Goal: Obtain resource: Obtain resource

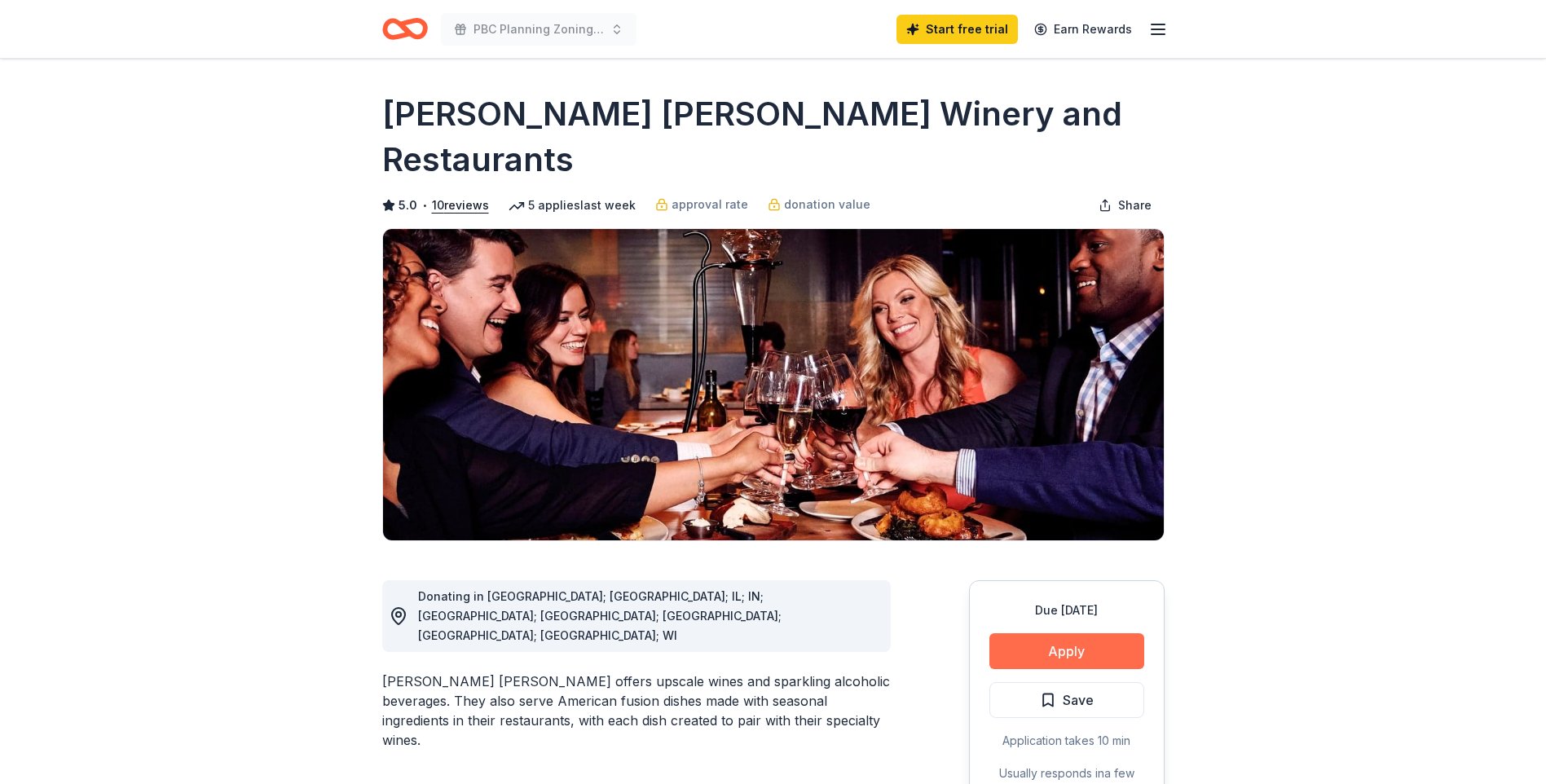
click at [1064, 633] on button "Apply" at bounding box center [1067, 651] width 155 height 36
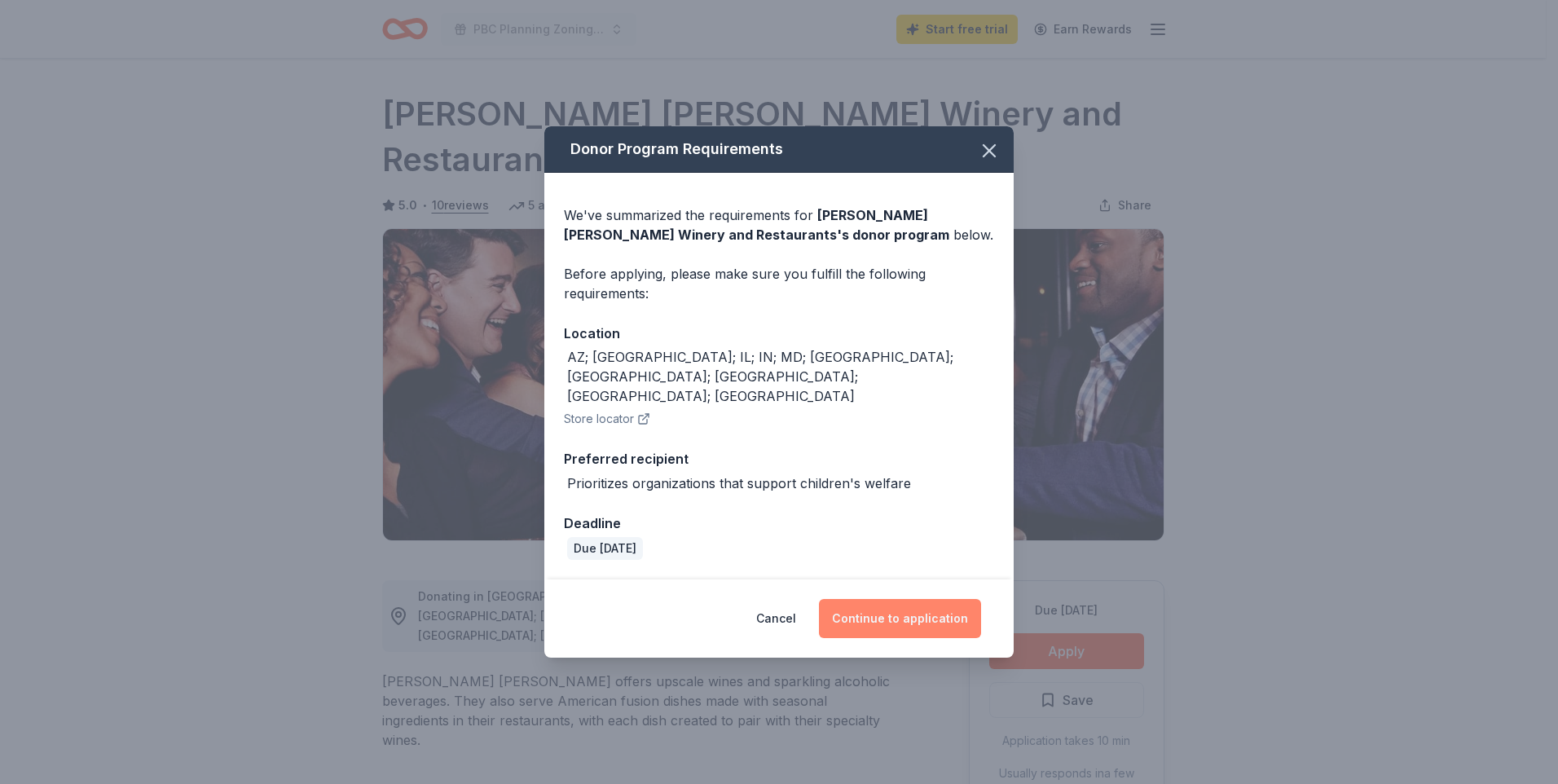
click at [952, 599] on button "Continue to application" at bounding box center [900, 618] width 162 height 39
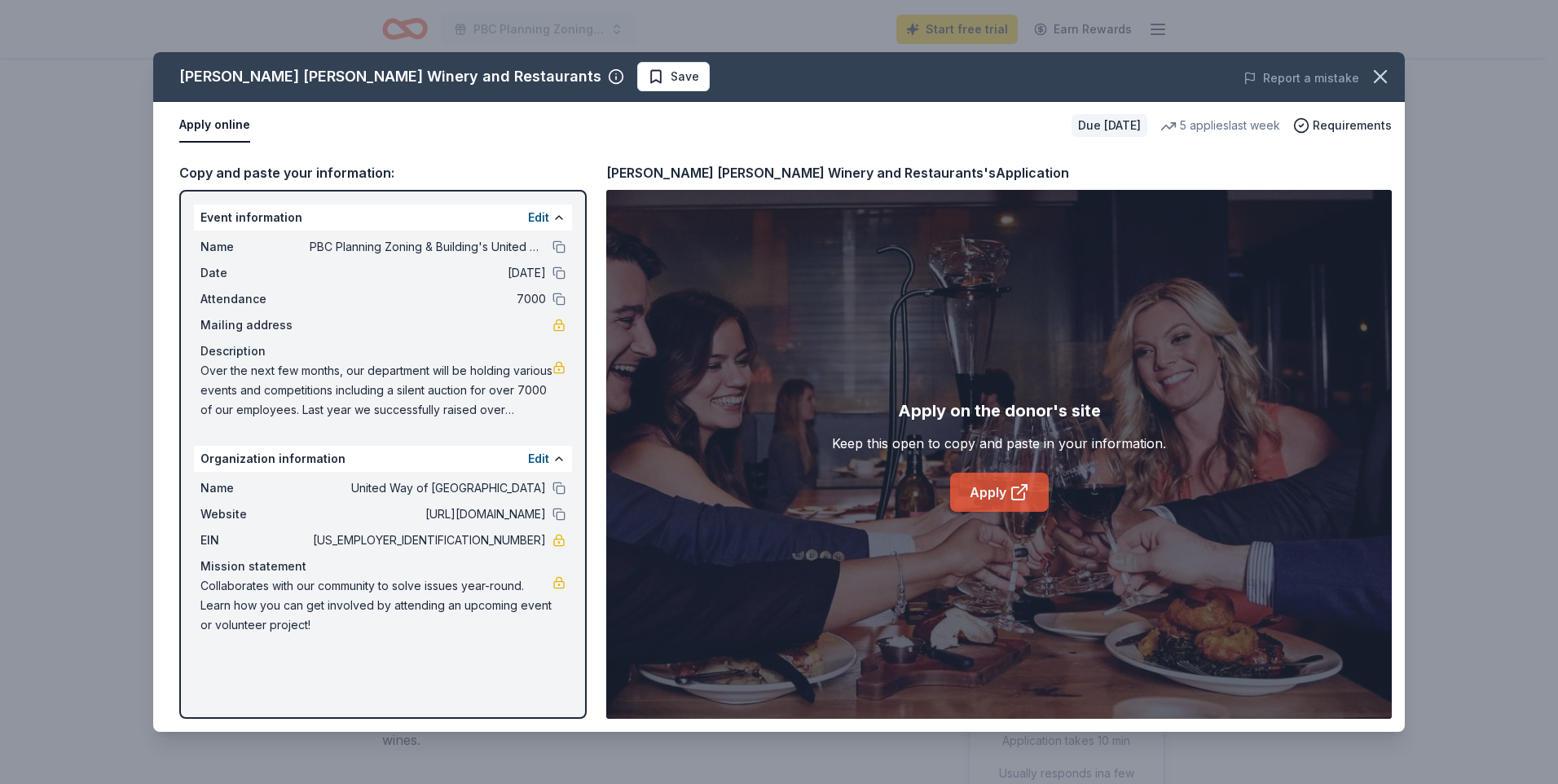
click at [986, 493] on link "Apply" at bounding box center [999, 492] width 99 height 39
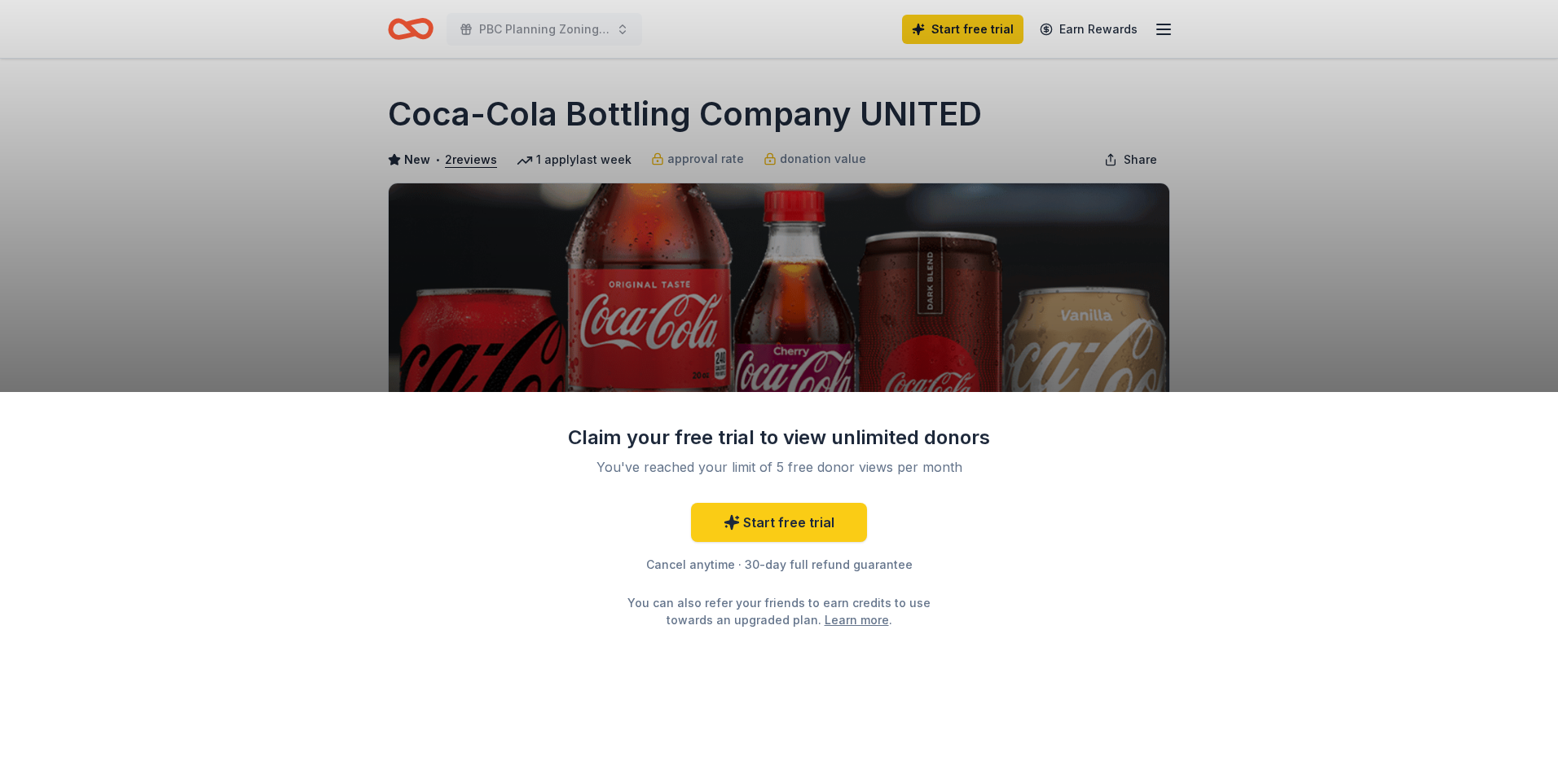
click at [1312, 249] on div "Claim your free trial to view unlimited donors You've reached your limit of 5 f…" at bounding box center [779, 392] width 1558 height 784
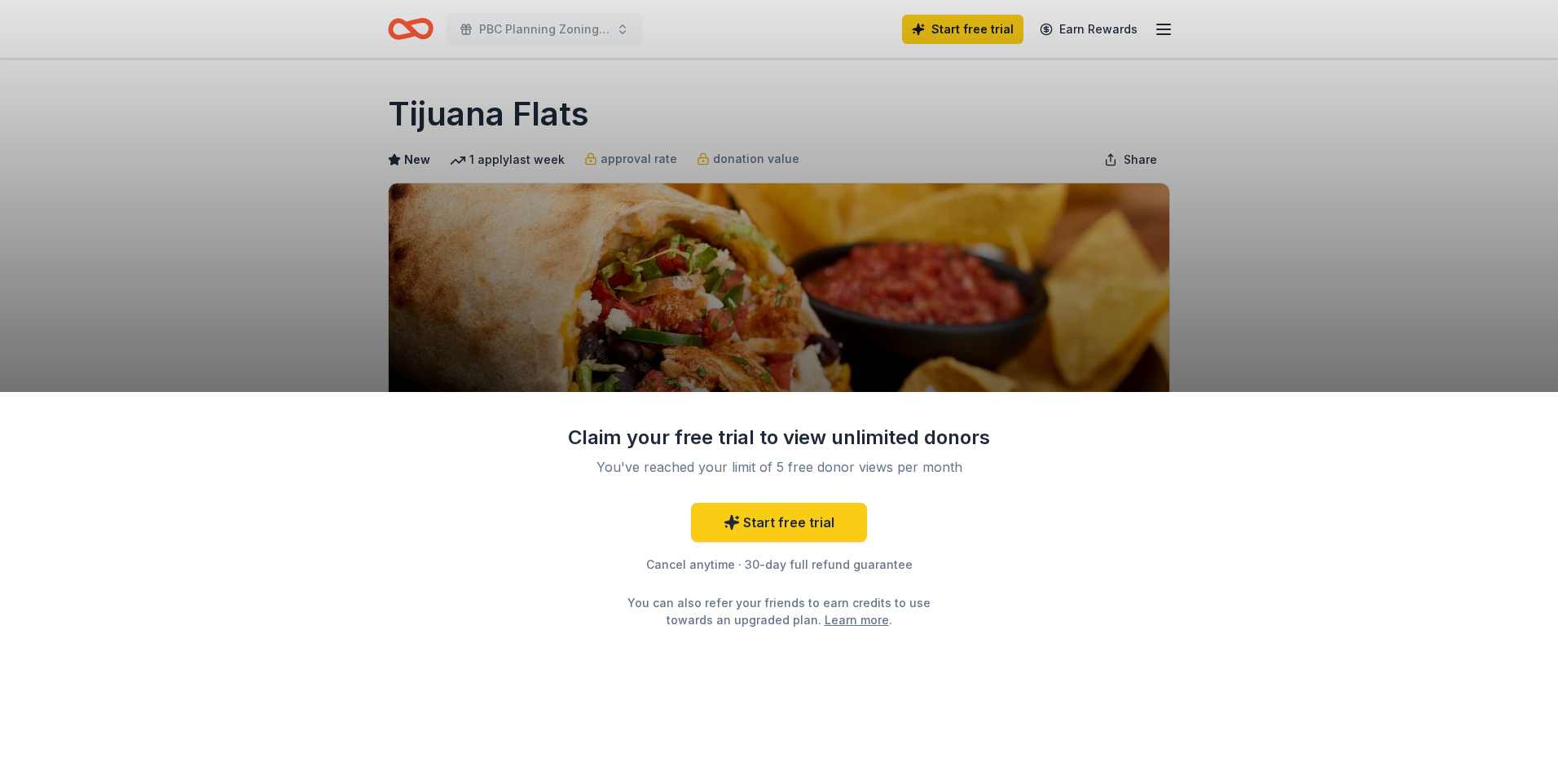
click at [1335, 244] on div "Claim your free trial to view unlimited donors You've reached your limit of 5 f…" at bounding box center [779, 392] width 1558 height 784
